Goal: Use online tool/utility: Utilize a website feature to perform a specific function

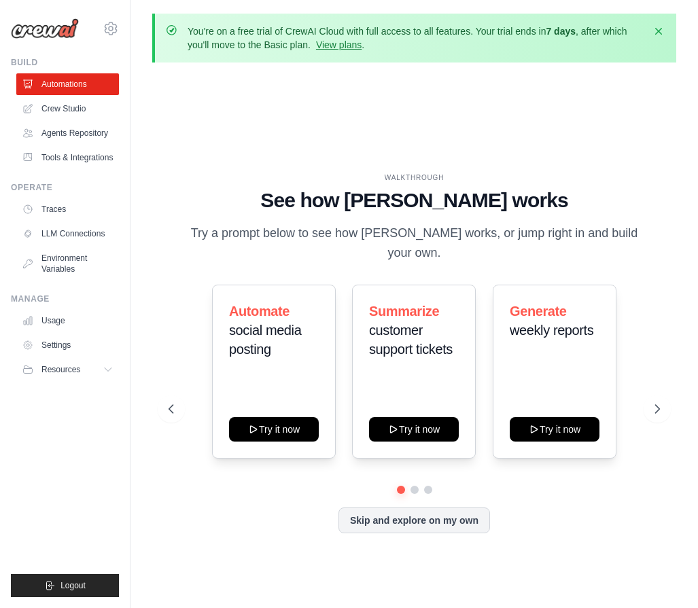
click at [303, 156] on div "WALKTHROUGH See how CrewAI works Try a prompt below to see how CrewAI works, or…" at bounding box center [414, 363] width 524 height 581
click at [64, 105] on link "Crew Studio" at bounding box center [69, 109] width 103 height 22
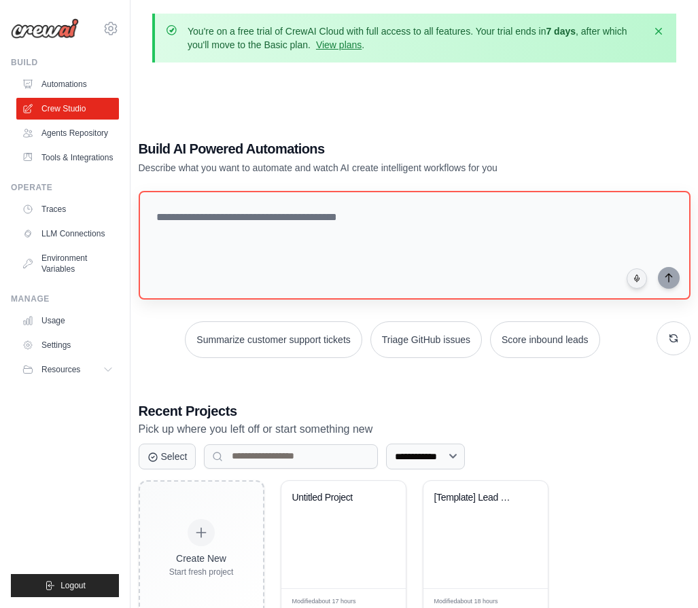
scroll to position [87, 0]
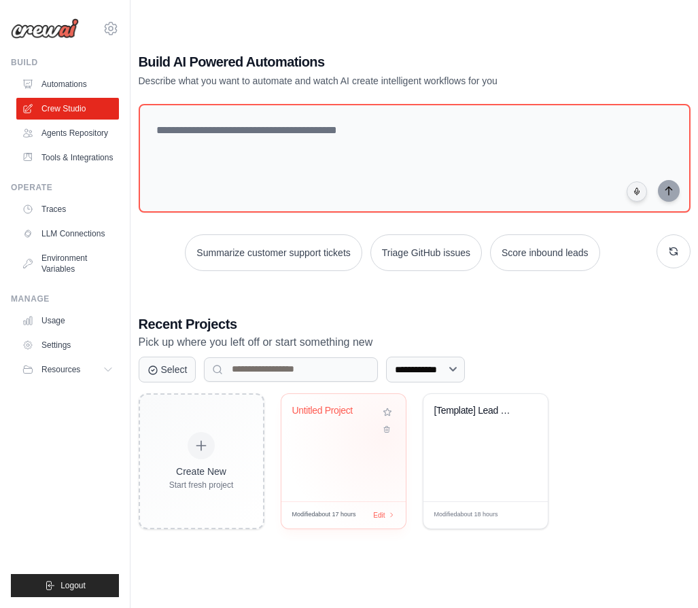
click at [384, 435] on div "Untitled Project" at bounding box center [343, 447] width 124 height 107
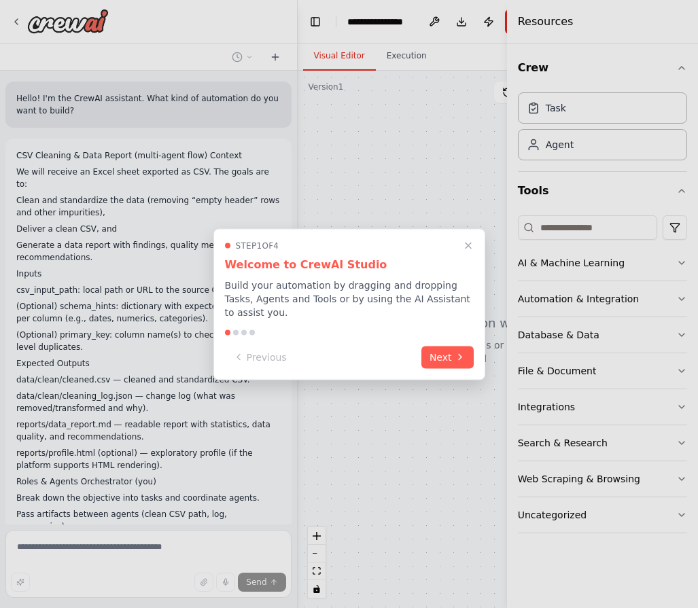
scroll to position [1882, 0]
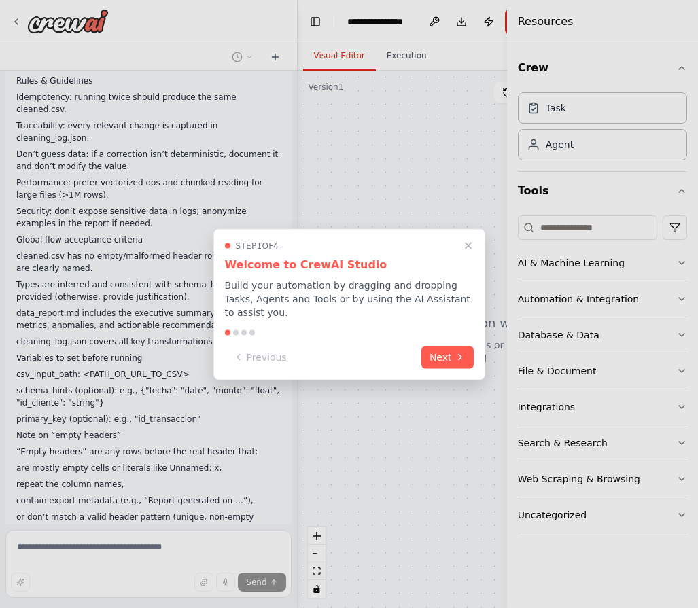
click at [382, 251] on div "Step 1 of 4" at bounding box center [349, 245] width 249 height 11
click at [447, 351] on button "Next" at bounding box center [447, 356] width 52 height 22
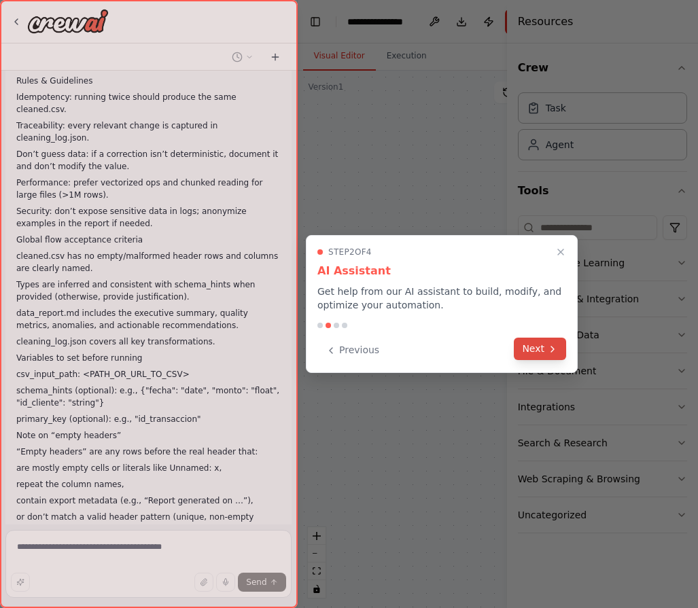
click at [541, 347] on button "Next" at bounding box center [540, 349] width 52 height 22
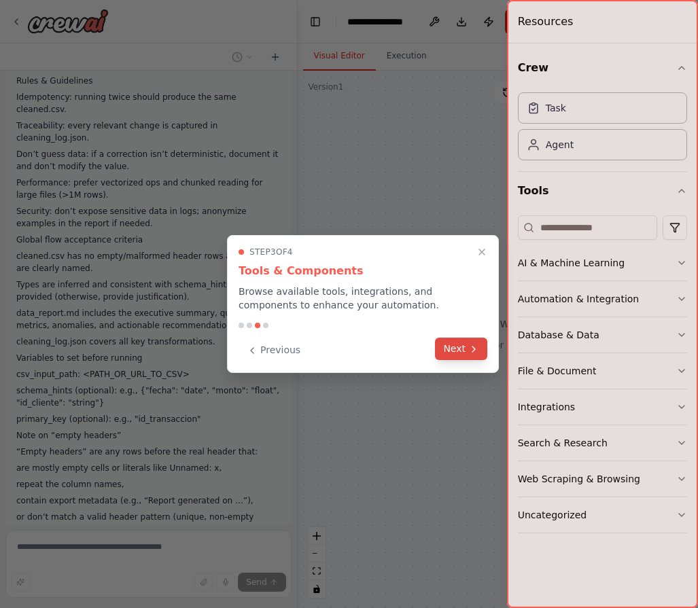
click at [472, 348] on icon at bounding box center [473, 349] width 11 height 11
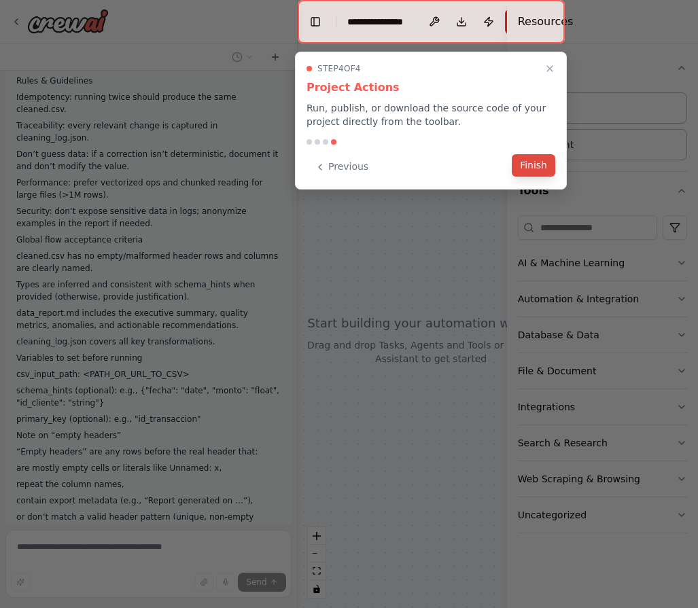
click at [529, 164] on button "Finish" at bounding box center [534, 165] width 44 height 22
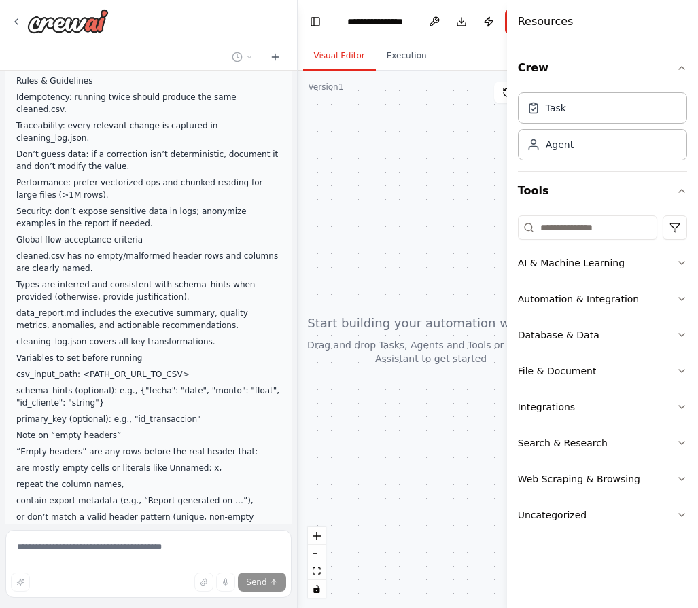
click at [424, 236] on div at bounding box center [431, 340] width 267 height 538
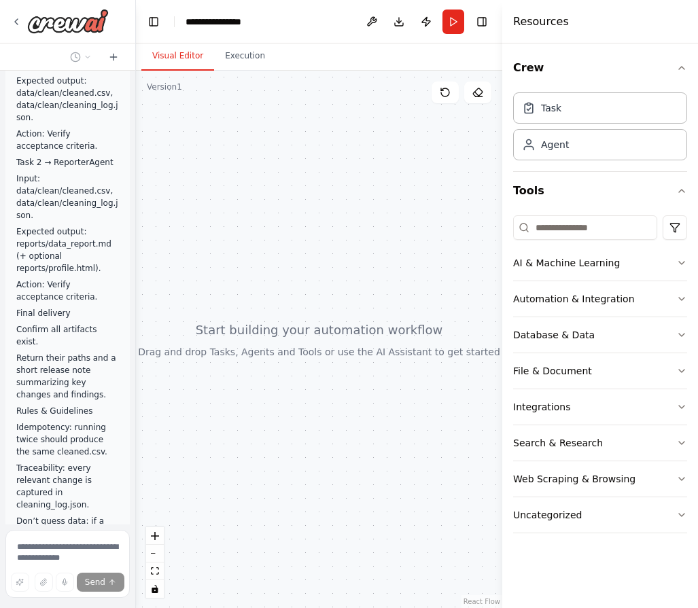
scroll to position [3215, 0]
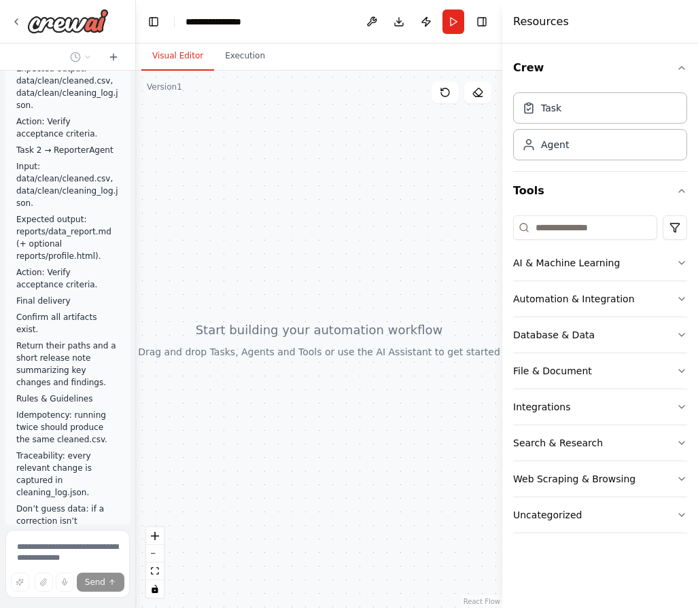
drag, startPoint x: 294, startPoint y: 304, endPoint x: 134, endPoint y: 335, distance: 162.8
click at [134, 335] on div at bounding box center [133, 304] width 5 height 608
click at [270, 360] on div at bounding box center [319, 340] width 366 height 538
click at [243, 50] on button "Execution" at bounding box center [245, 56] width 62 height 29
click at [165, 55] on button "Visual Editor" at bounding box center [177, 56] width 73 height 29
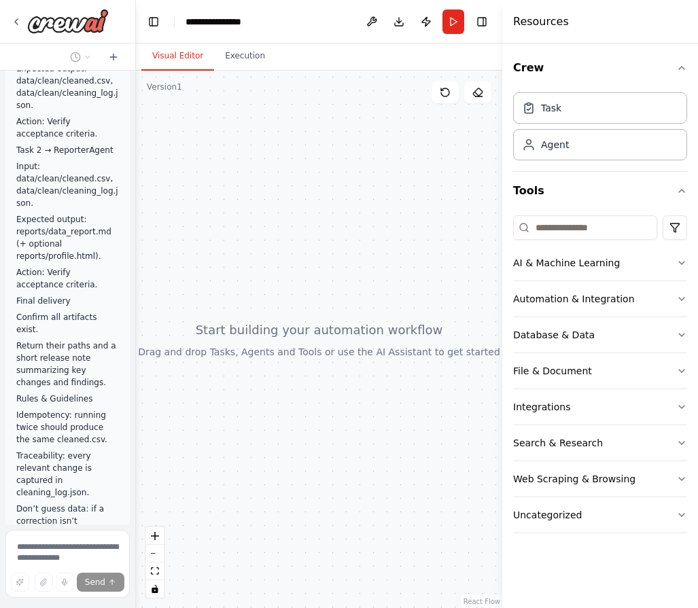
click at [263, 215] on div at bounding box center [319, 340] width 366 height 538
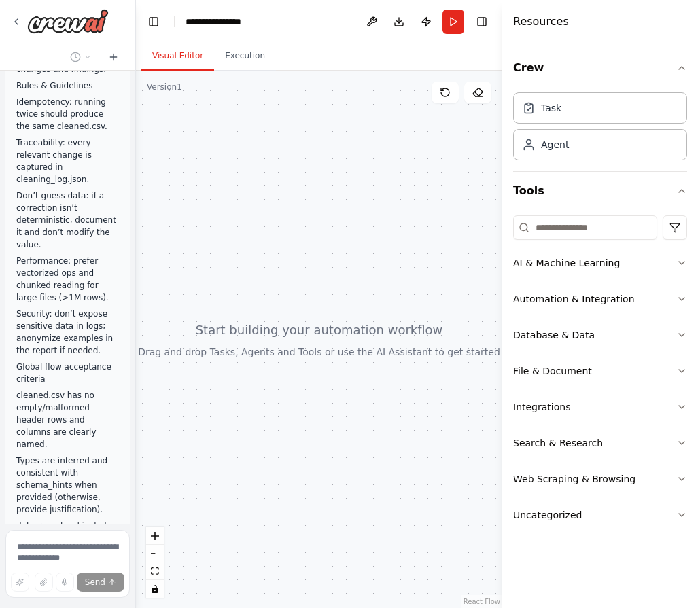
scroll to position [3570, 0]
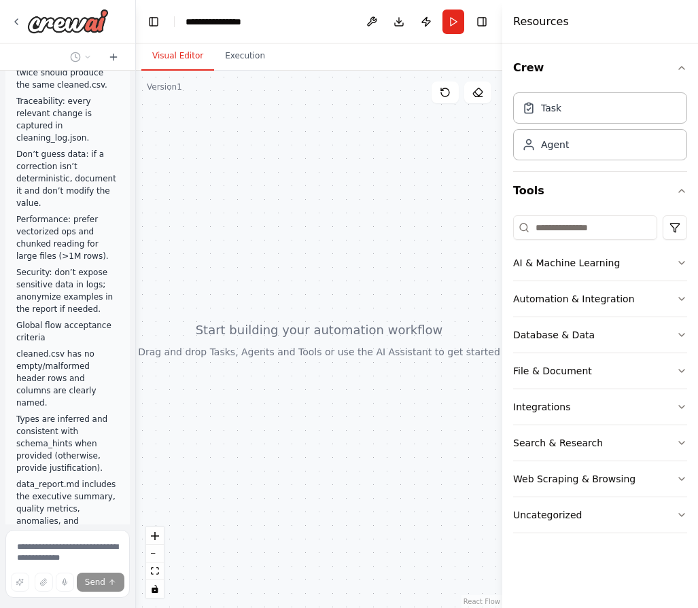
drag, startPoint x: 43, startPoint y: 491, endPoint x: 44, endPoint y: 500, distance: 8.9
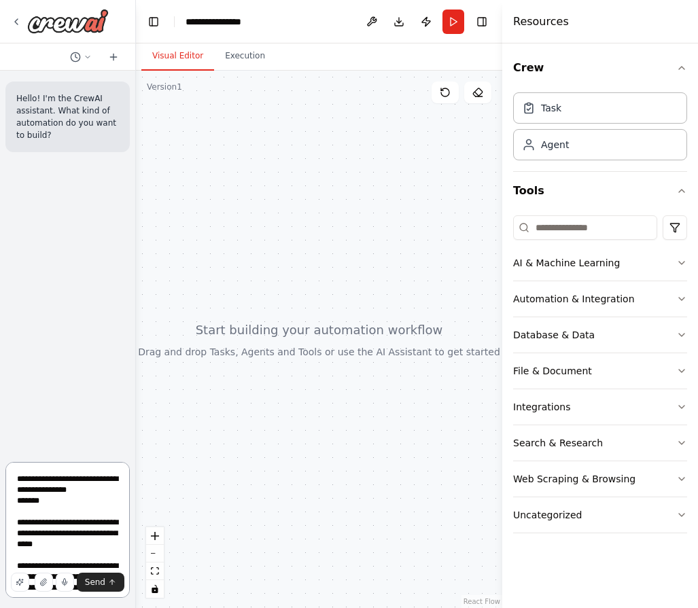
scroll to position [4150, 0]
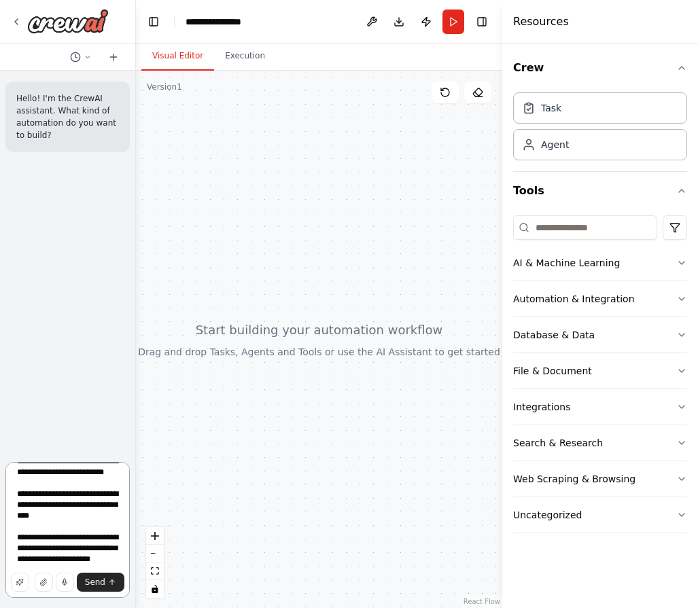
click at [92, 531] on textarea at bounding box center [67, 530] width 124 height 136
type textarea "**********"
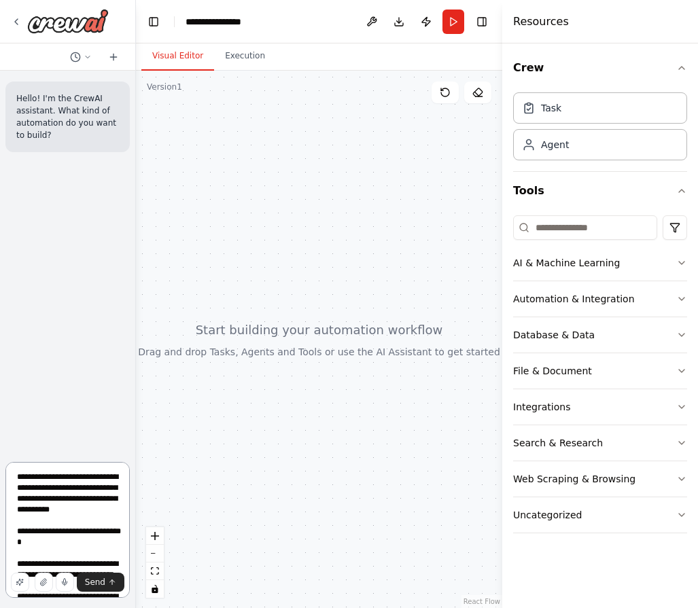
scroll to position [0, 0]
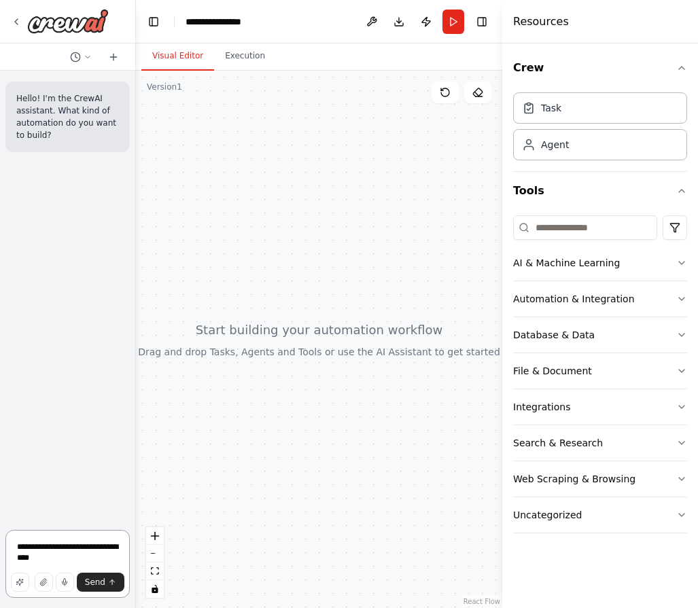
type textarea "**********"
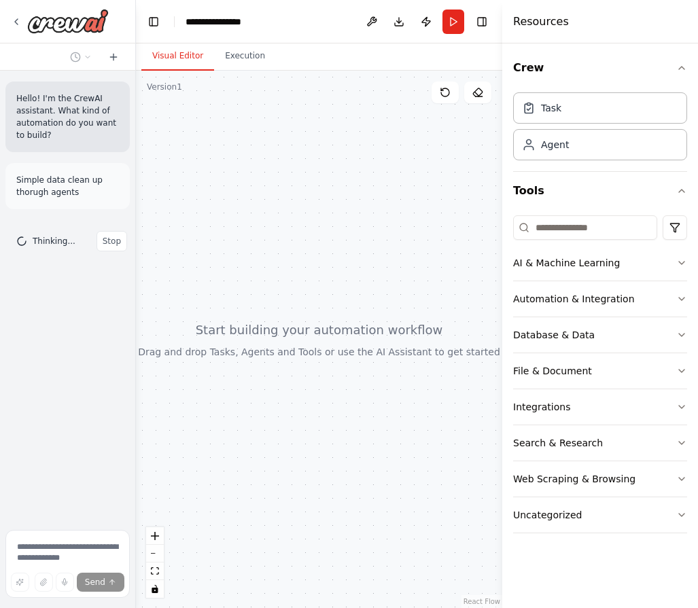
click at [108, 253] on div "Thinking... Stop" at bounding box center [67, 241] width 124 height 42
click at [114, 245] on span "Stop" at bounding box center [112, 241] width 18 height 11
click at [205, 476] on div at bounding box center [319, 340] width 366 height 538
click at [24, 580] on button "button" at bounding box center [20, 582] width 18 height 19
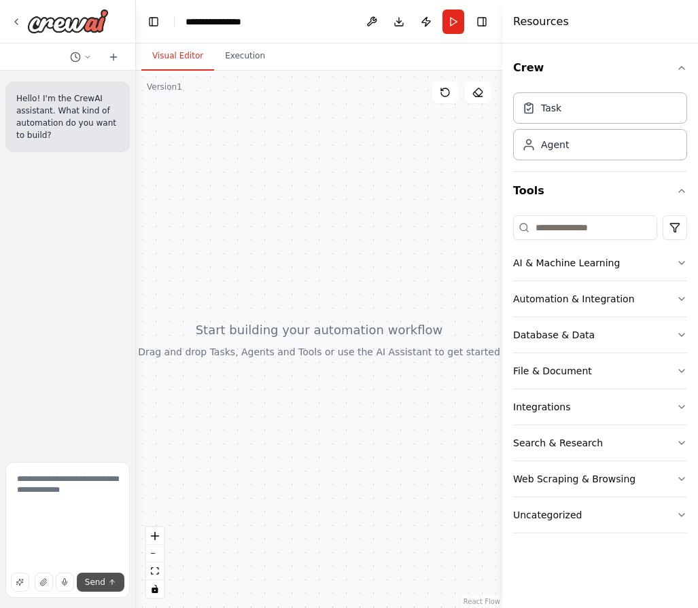
click at [107, 581] on button "Send" at bounding box center [101, 582] width 48 height 19
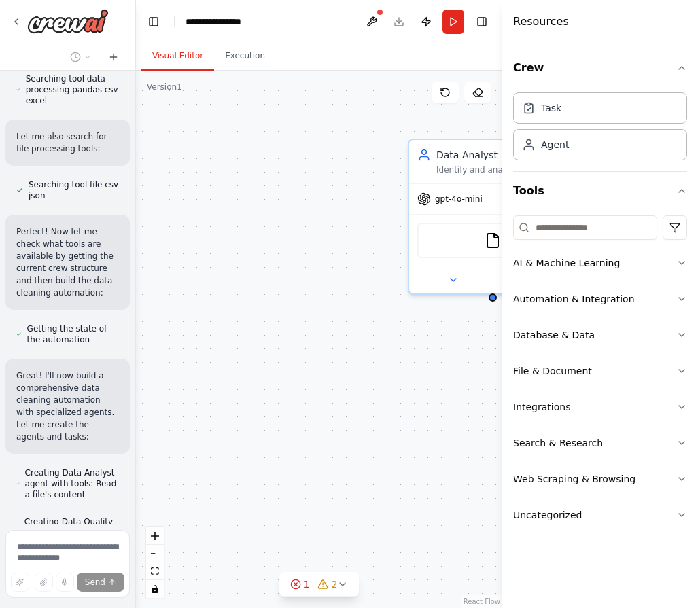
scroll to position [880, 0]
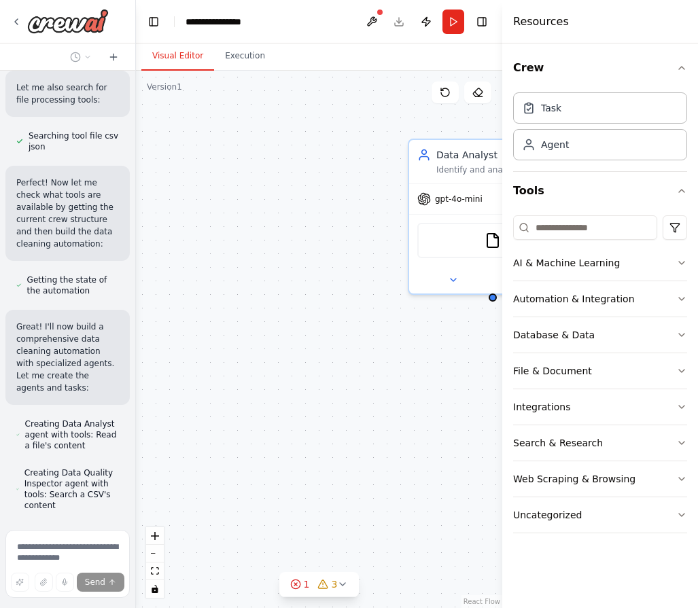
click at [442, 472] on div "Data Analyst Identify and analyze the dataset at {file_path}, understanding its…" at bounding box center [319, 340] width 366 height 538
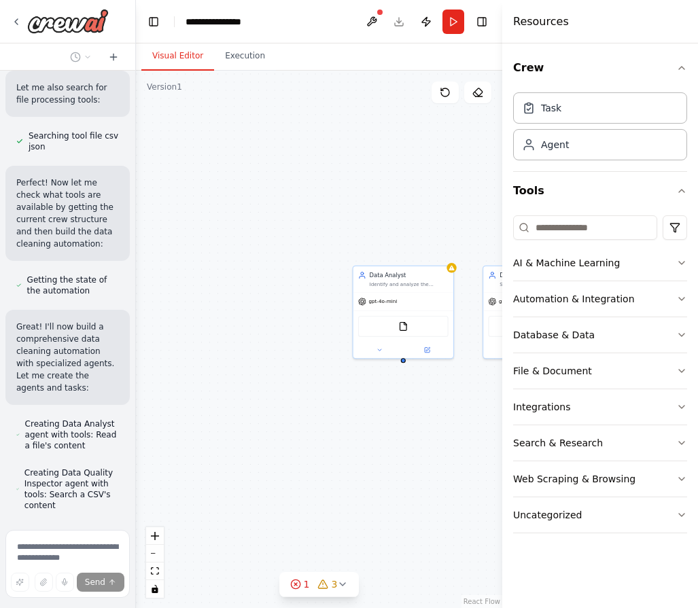
scroll to position [918, 0]
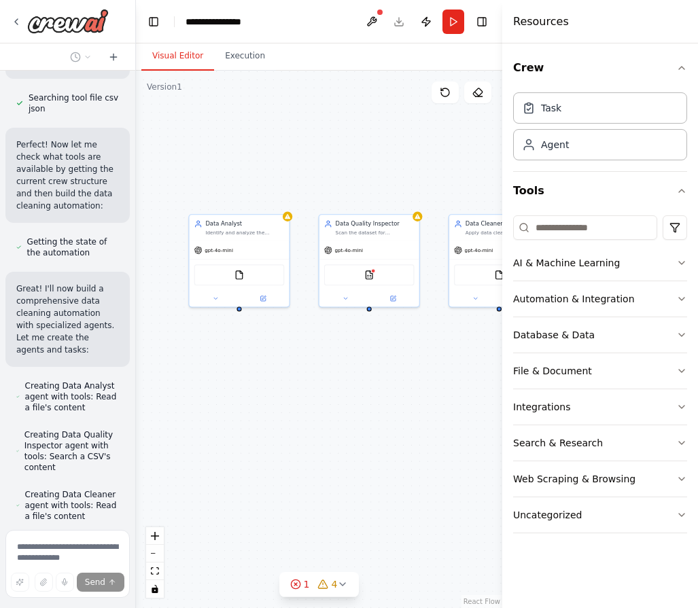
drag, startPoint x: 341, startPoint y: 439, endPoint x: 177, endPoint y: 387, distance: 171.8
click at [177, 387] on div "Data Analyst Identify and analyze the dataset at {file_path}, understanding its…" at bounding box center [319, 340] width 366 height 538
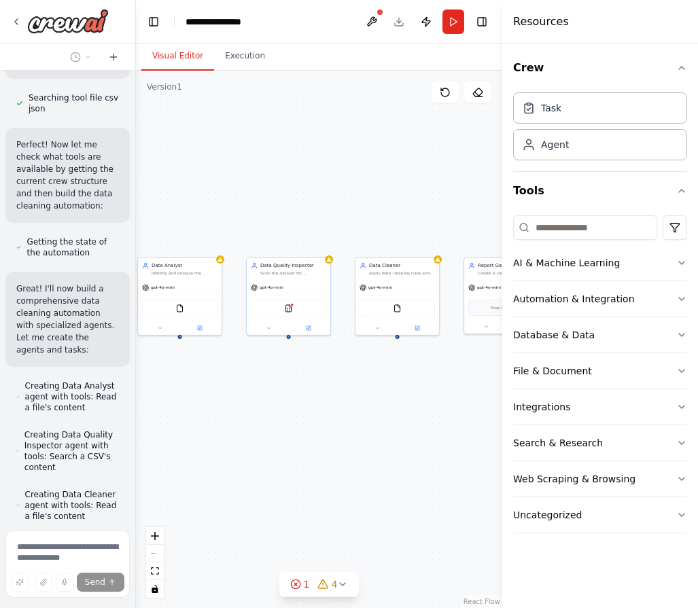
drag, startPoint x: 379, startPoint y: 429, endPoint x: 302, endPoint y: 430, distance: 76.8
click at [302, 430] on div "Data Analyst Identify and analyze the dataset at {file_path}, understanding its…" at bounding box center [319, 340] width 366 height 538
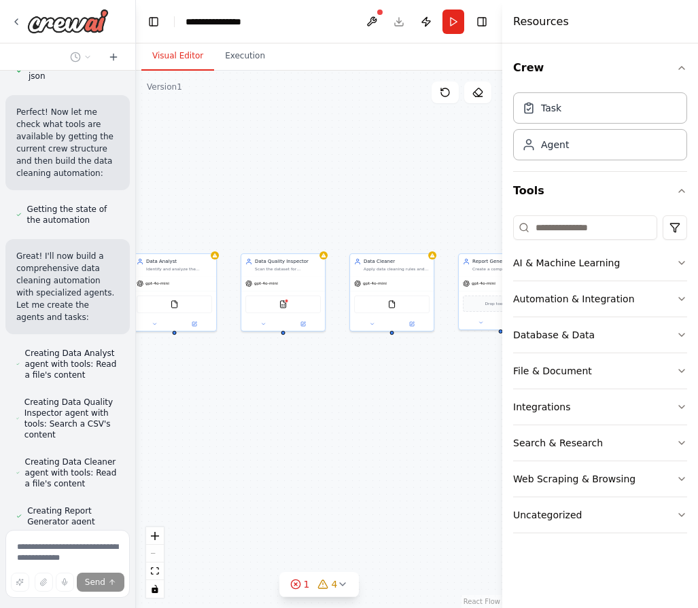
scroll to position [1001, 0]
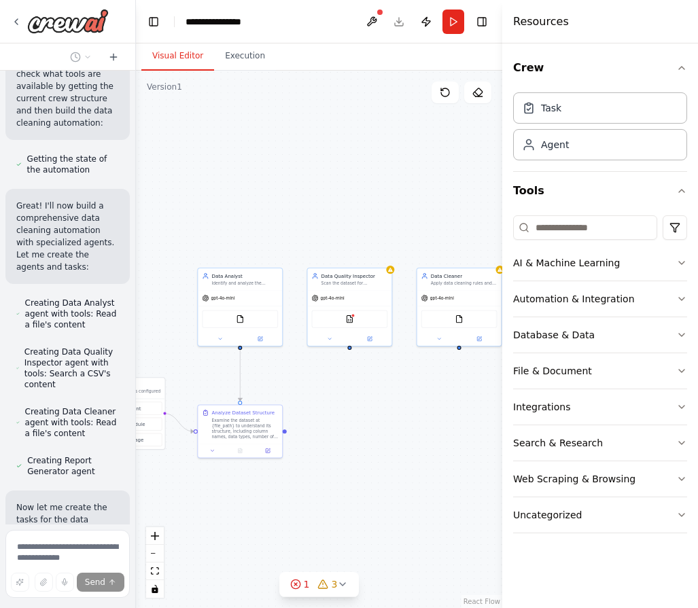
drag, startPoint x: 330, startPoint y: 427, endPoint x: 397, endPoint y: 443, distance: 69.1
click at [397, 443] on div ".deletable-edge-delete-btn { width: 20px; height: 20px; border: 0px solid #ffff…" at bounding box center [319, 340] width 366 height 538
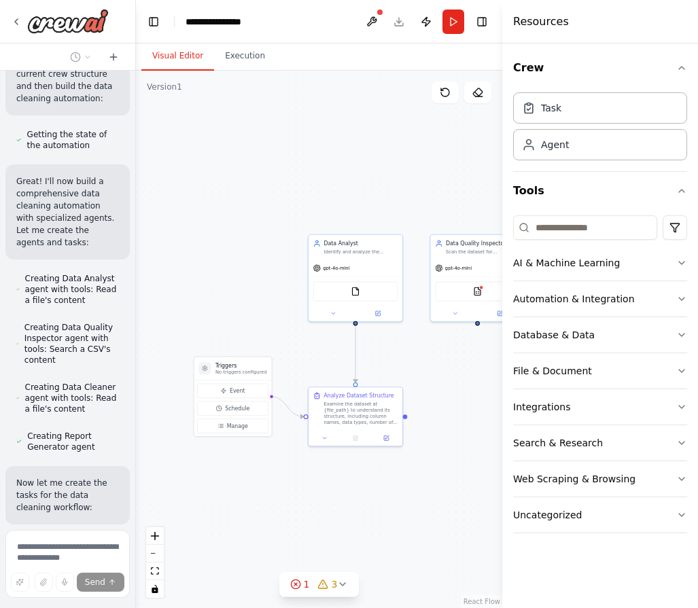
drag, startPoint x: 397, startPoint y: 443, endPoint x: 532, endPoint y: 429, distance: 135.3
click at [502, 429] on div ".deletable-edge-delete-btn { width: 20px; height: 20px; border: 0px solid #ffff…" at bounding box center [319, 340] width 366 height 538
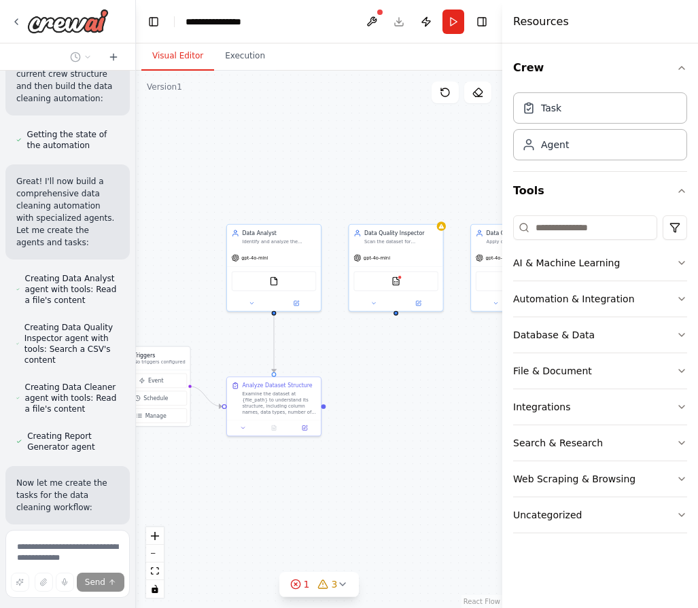
scroll to position [1063, 0]
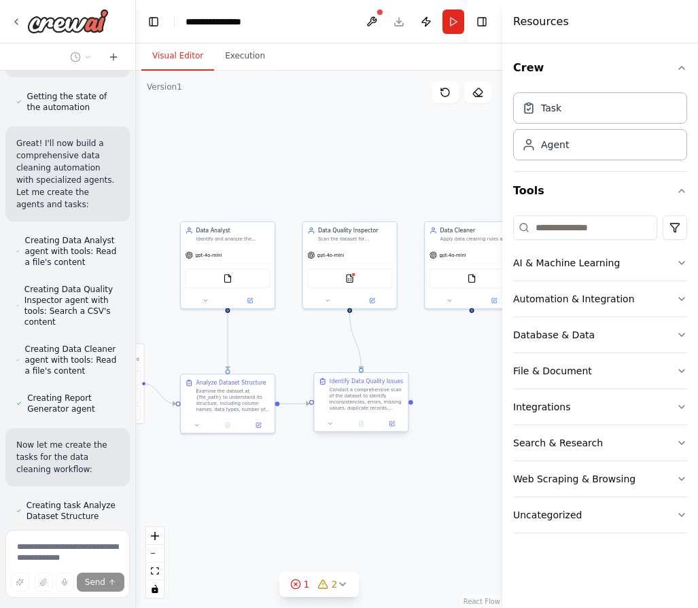
click at [363, 419] on div ".deletable-edge-delete-btn { width: 20px; height: 20px; border: 0px solid #ffff…" at bounding box center [319, 340] width 366 height 538
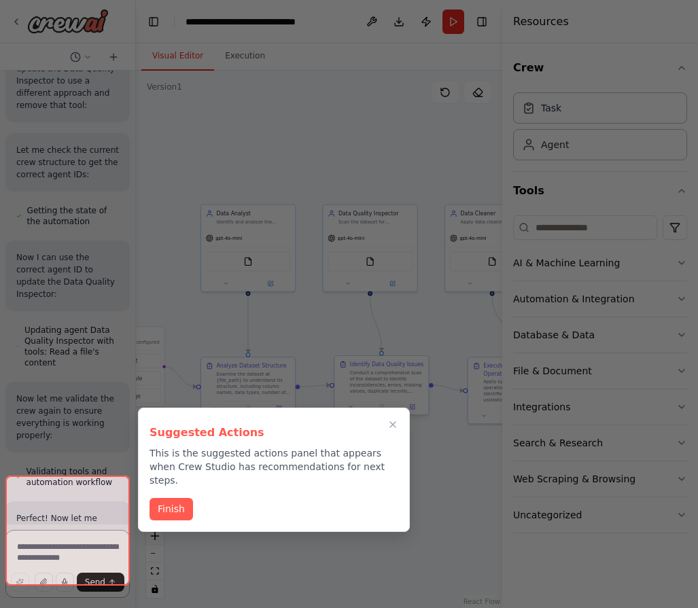
scroll to position [1964, 0]
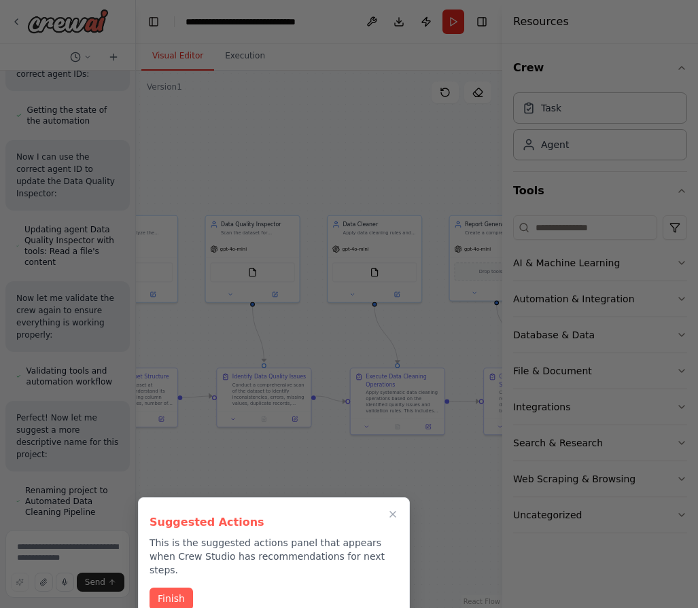
click at [266, 413] on div at bounding box center [349, 304] width 698 height 608
click at [176, 587] on button "Finish" at bounding box center [172, 598] width 44 height 22
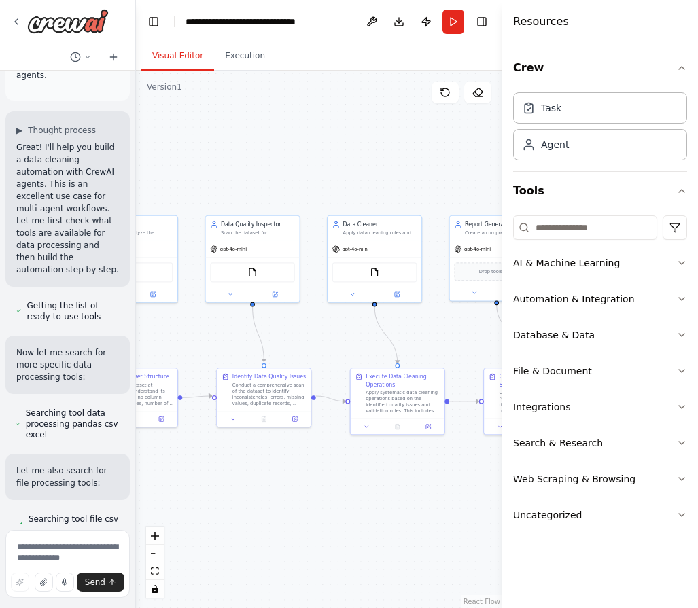
scroll to position [494, 0]
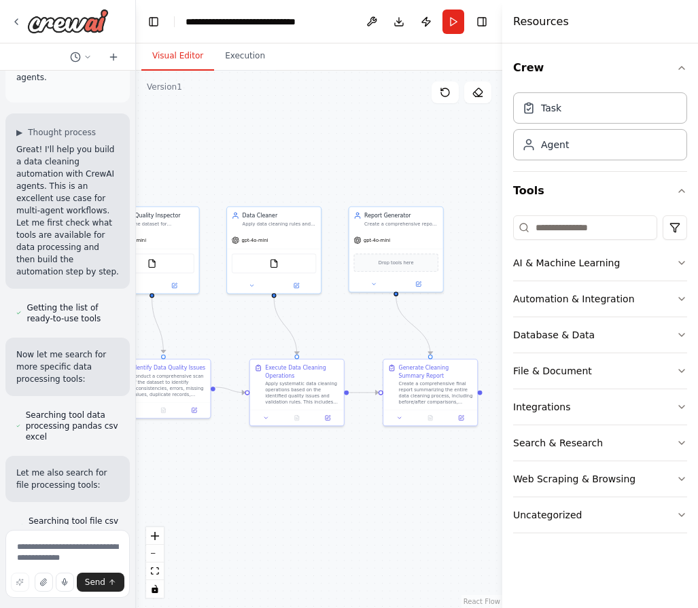
drag, startPoint x: 356, startPoint y: 463, endPoint x: 297, endPoint y: 448, distance: 60.3
click at [297, 448] on div ".deletable-edge-delete-btn { width: 20px; height: 20px; border: 0px solid #ffff…" at bounding box center [319, 340] width 366 height 538
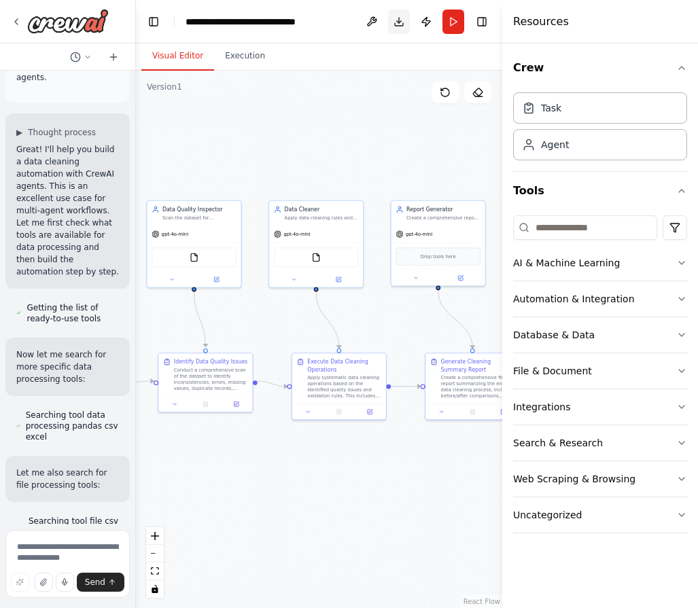
click at [400, 30] on button "Download" at bounding box center [399, 22] width 22 height 24
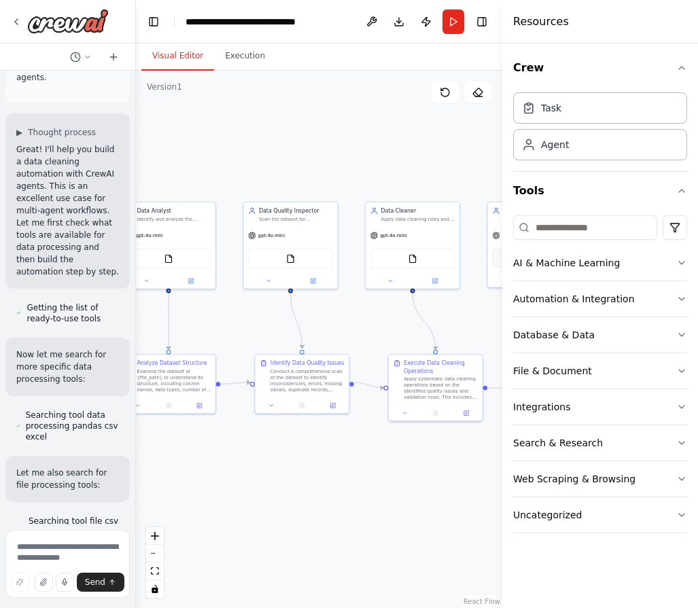
drag, startPoint x: 438, startPoint y: 502, endPoint x: 534, endPoint y: 504, distance: 96.5
click at [502, 504] on div ".deletable-edge-delete-btn { width: 20px; height: 20px; border: 0px solid #ffff…" at bounding box center [319, 340] width 366 height 538
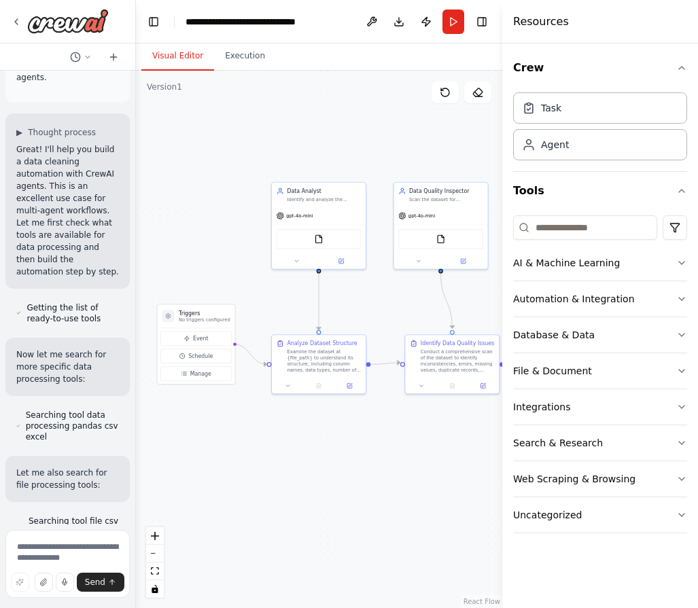
drag, startPoint x: 330, startPoint y: 476, endPoint x: 477, endPoint y: 451, distance: 149.6
click at [477, 451] on div ".deletable-edge-delete-btn { width: 20px; height: 20px; border: 0px solid #ffff…" at bounding box center [319, 340] width 366 height 538
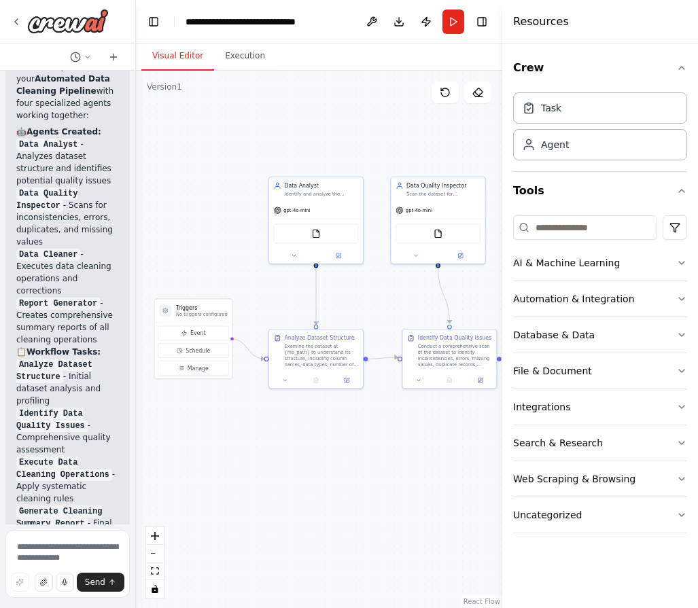
scroll to position [2756, 0]
